Goal: Task Accomplishment & Management: Use online tool/utility

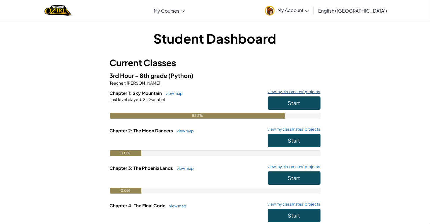
click at [288, 92] on link "view my classmates' projects" at bounding box center [293, 92] width 56 height 4
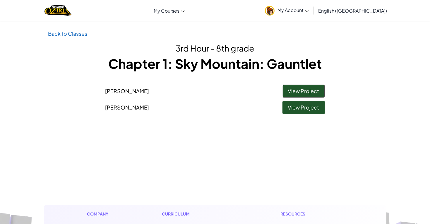
click at [284, 92] on link "View Project" at bounding box center [303, 90] width 42 height 13
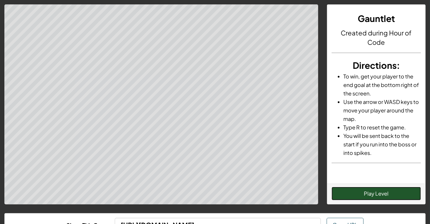
click at [356, 193] on button "Play Level" at bounding box center [376, 193] width 89 height 13
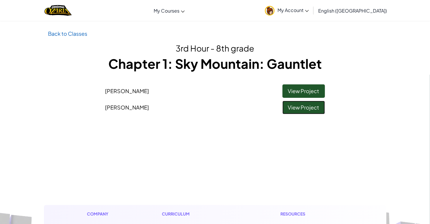
click at [299, 109] on link "View Project" at bounding box center [303, 107] width 42 height 13
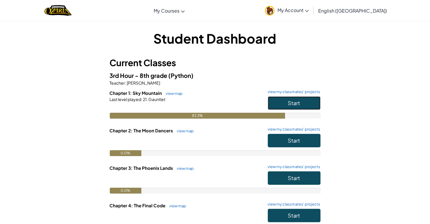
click at [308, 101] on button "Start" at bounding box center [294, 102] width 53 height 13
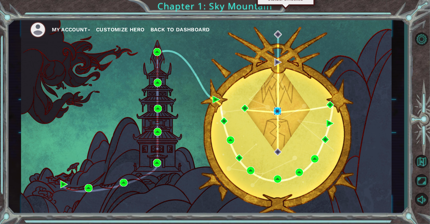
click at [274, 111] on img at bounding box center [278, 111] width 8 height 8
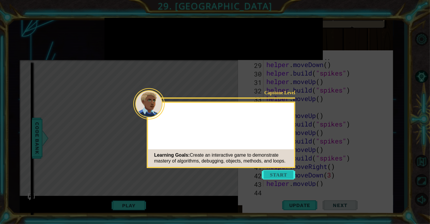
click at [277, 174] on button "Start" at bounding box center [278, 174] width 33 height 9
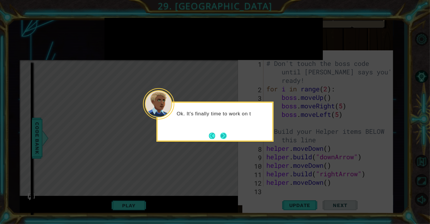
click at [224, 135] on button "Next" at bounding box center [223, 136] width 6 height 6
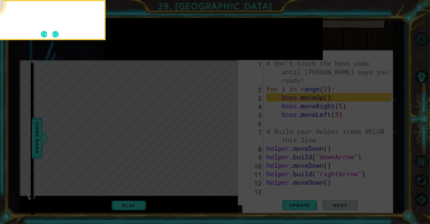
scroll to position [3, 0]
click at [224, 135] on icon at bounding box center [215, 112] width 430 height 224
click at [54, 34] on button "Next" at bounding box center [55, 34] width 6 height 6
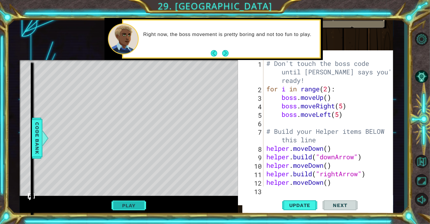
click at [129, 203] on button "Play" at bounding box center [128, 205] width 34 height 11
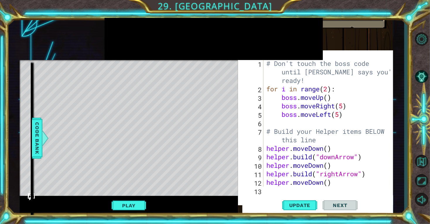
scroll to position [1, 0]
